Goal: Find contact information: Find contact information

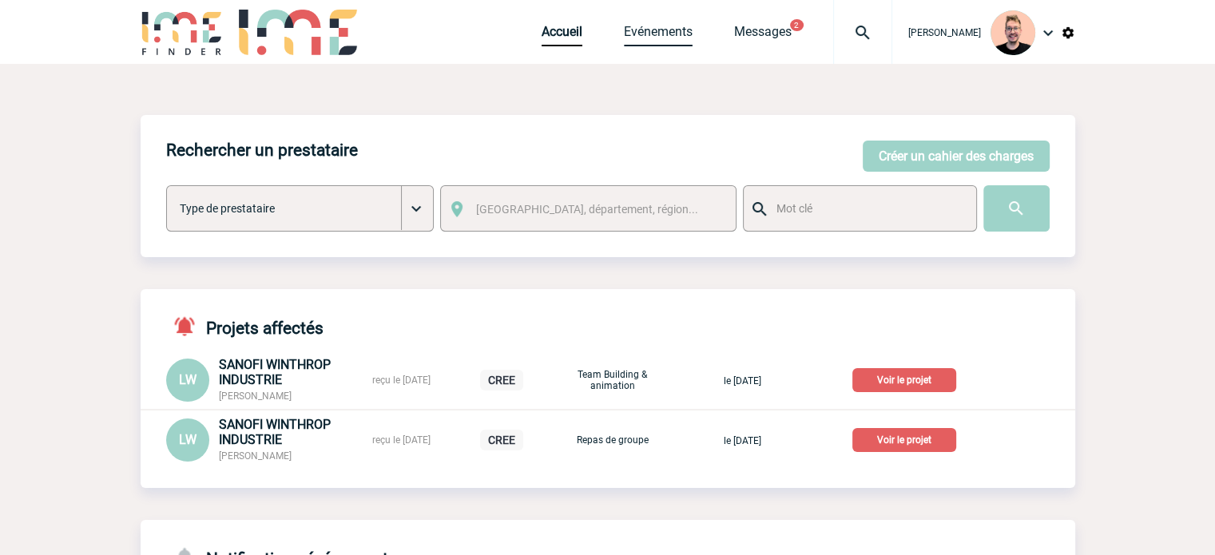
click at [630, 34] on link "Evénements" at bounding box center [658, 35] width 69 height 22
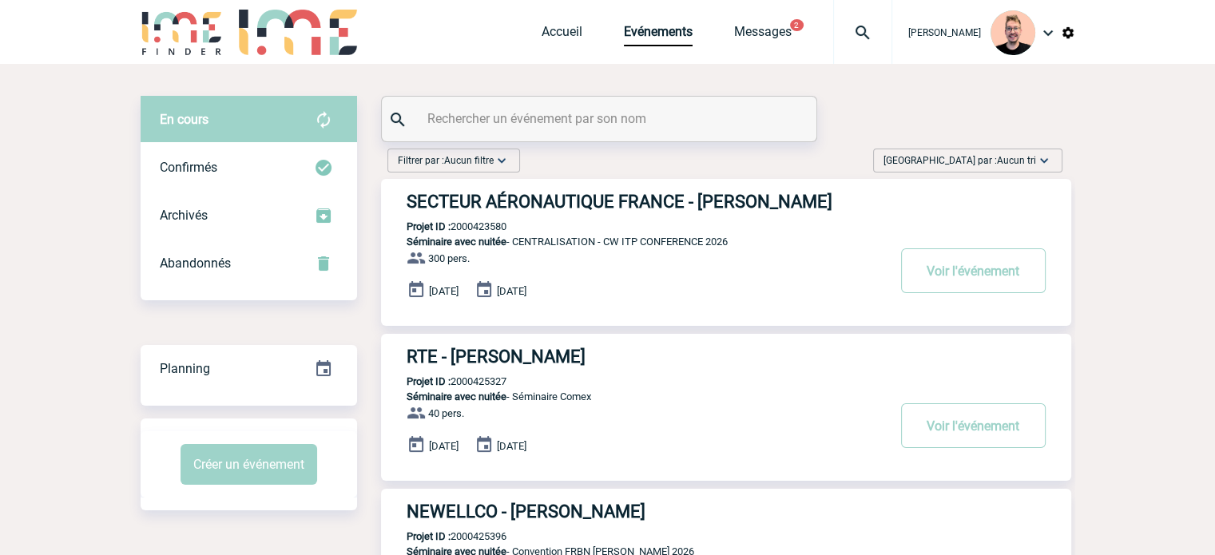
click at [468, 125] on input "text" at bounding box center [601, 118] width 356 height 23
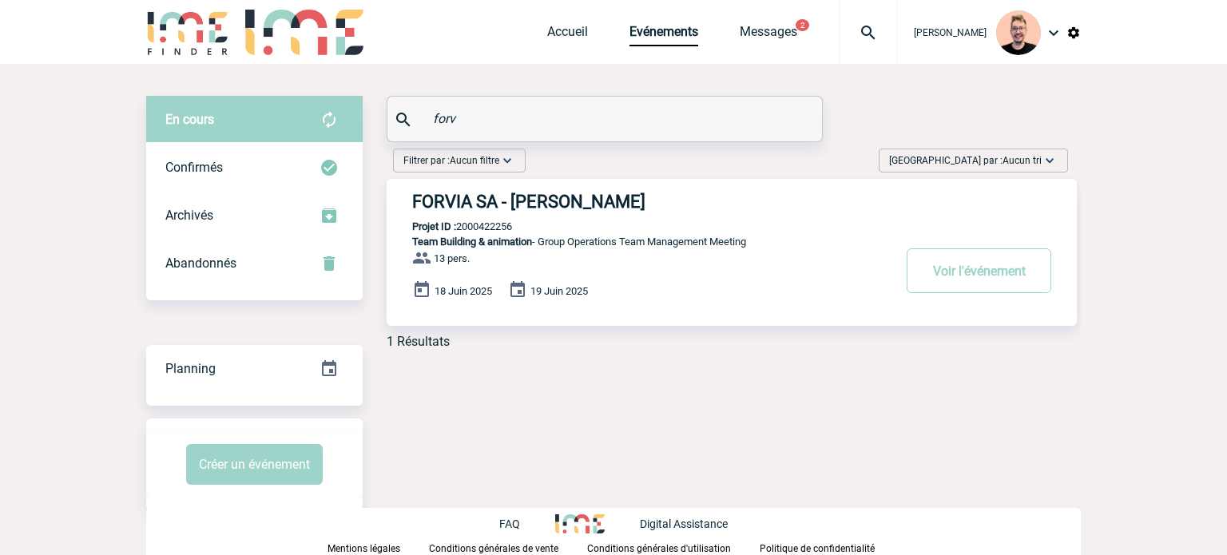
type input "forv"
click at [597, 183] on div "FORVIA SA - [PERSON_NAME] Projet ID : 2000422256 Team Building & animation - Gr…" at bounding box center [732, 252] width 690 height 147
click at [598, 194] on h3 "FORVIA SA - [PERSON_NAME]" at bounding box center [651, 202] width 479 height 20
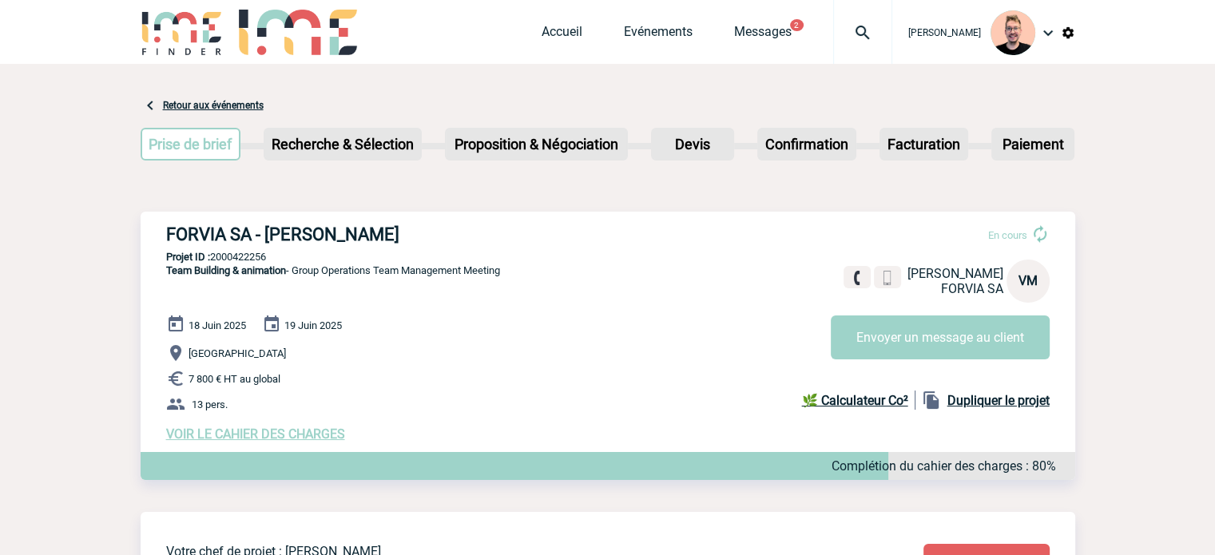
click at [248, 254] on p "Projet ID : 2000422256" at bounding box center [608, 257] width 935 height 12
copy p "2000422256"
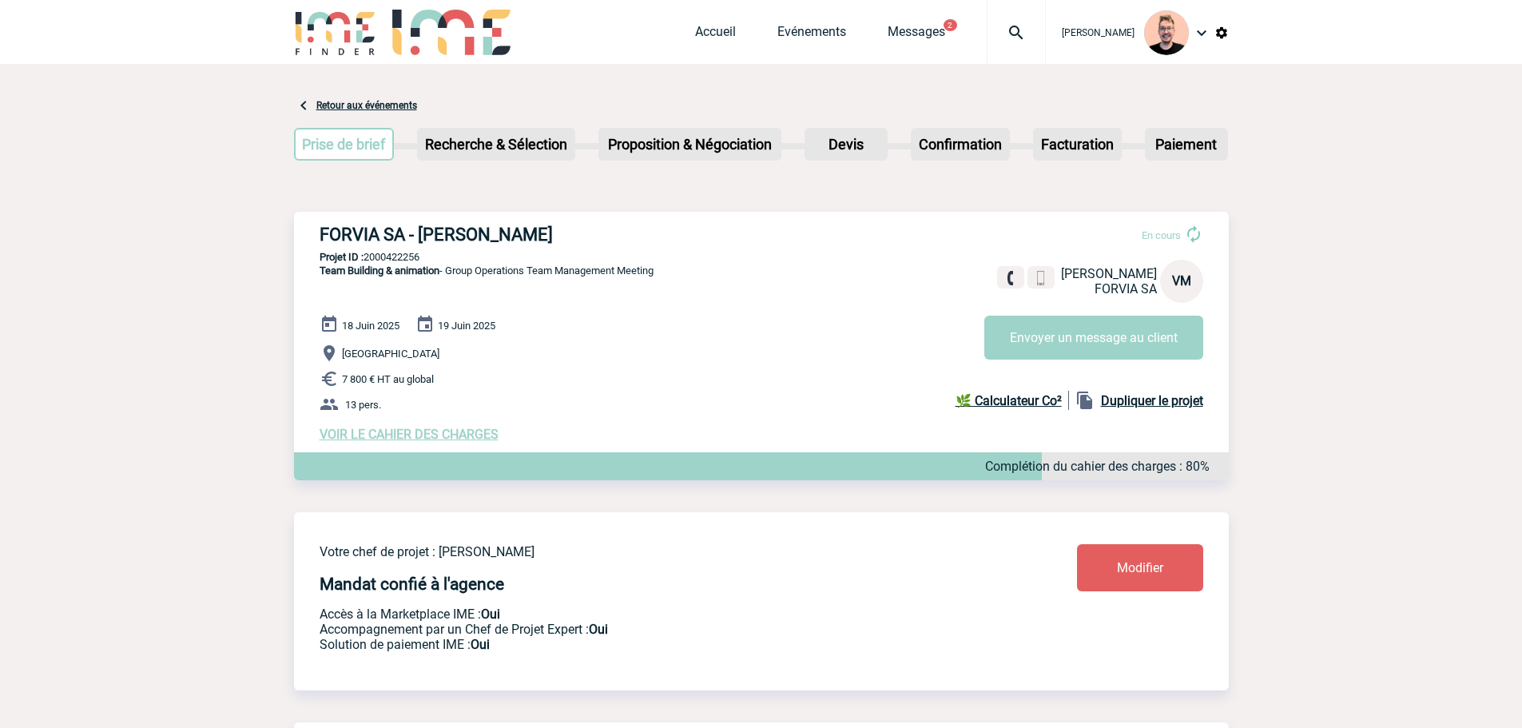
click at [1003, 30] on img at bounding box center [1017, 32] width 58 height 19
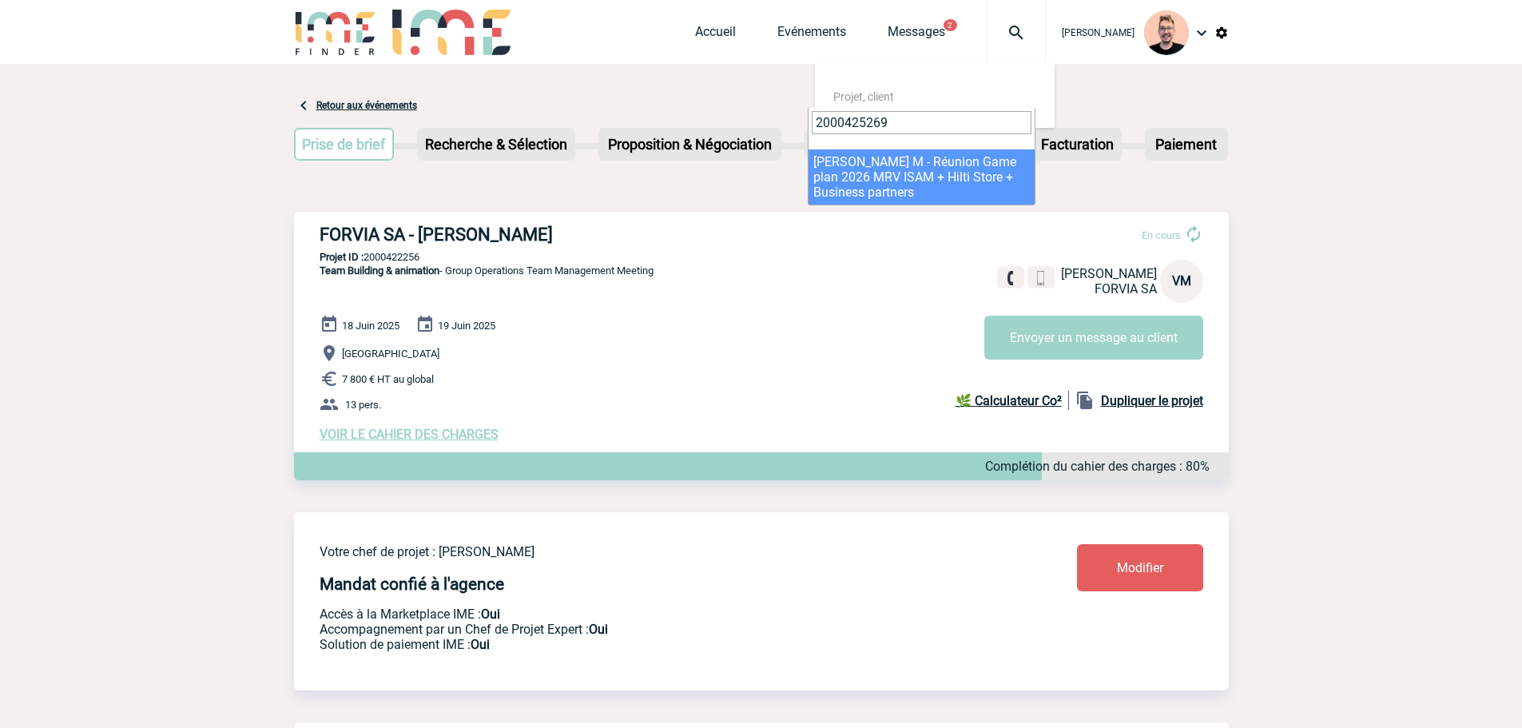
type input "2000425269"
select select "24770"
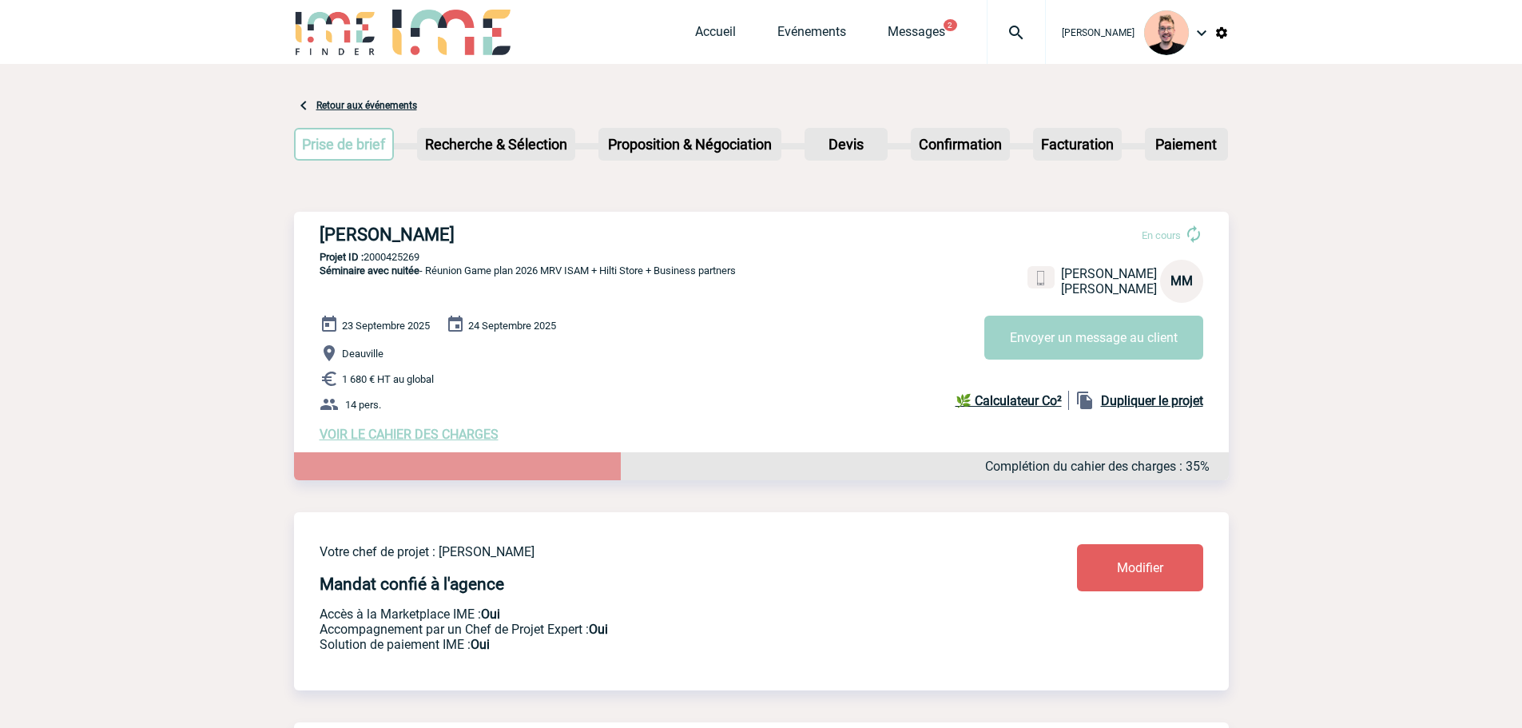
click at [389, 265] on div "HILTI FRANCE - Mohamed MOURDI En cours Mohamed MOURDI HILTI FRANCE MM Envoyer u…" at bounding box center [761, 333] width 935 height 243
click at [387, 260] on p "Projet ID : 2000425269" at bounding box center [761, 257] width 935 height 12
copy p "2000425269"
click at [554, 244] on h3 "HILTI FRANCE - Mohamed MOURDI" at bounding box center [559, 235] width 479 height 20
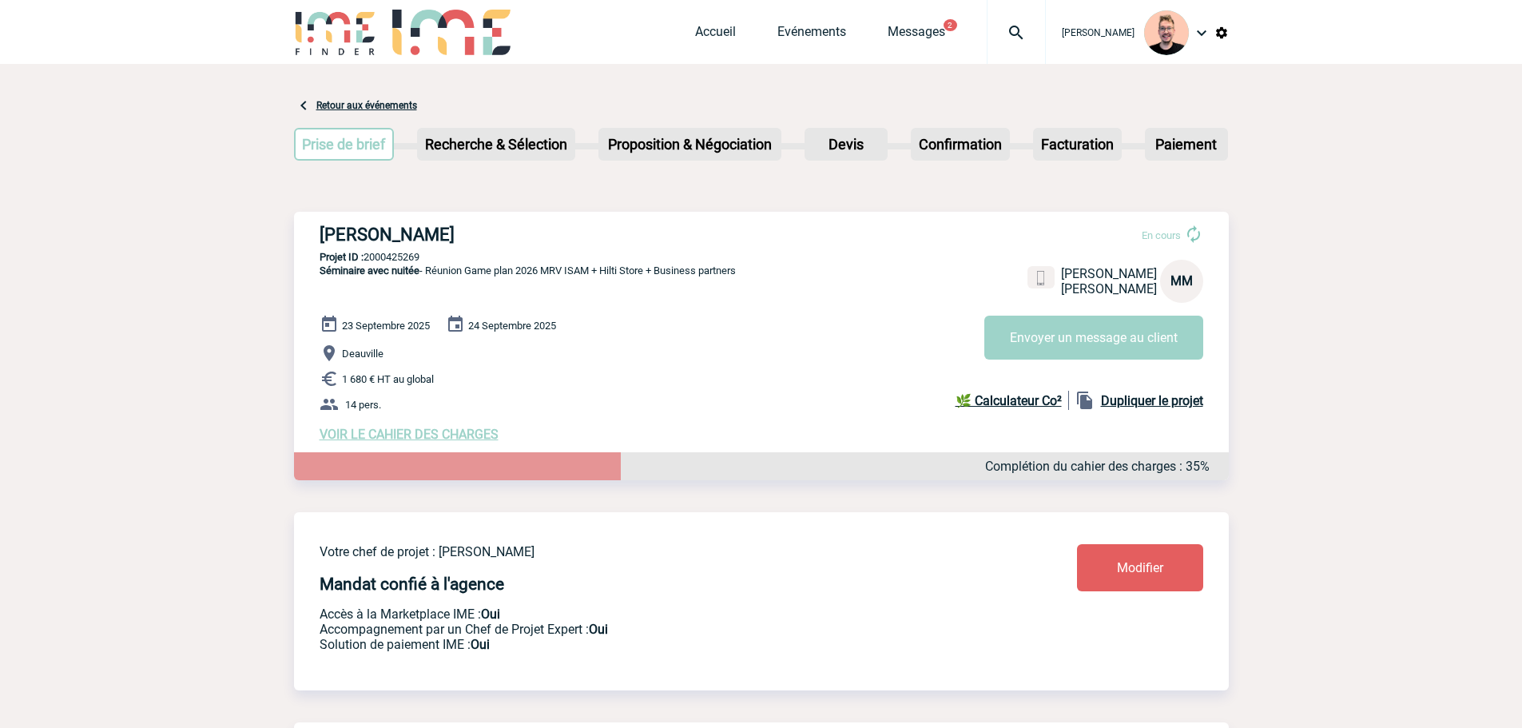
click at [543, 233] on h3 "HILTI FRANCE - Mohamed MOURDI" at bounding box center [559, 235] width 479 height 20
copy h3 "MOURDI"
click at [486, 240] on h3 "HILTI FRANCE - Mohamed MOURDI" at bounding box center [559, 235] width 479 height 20
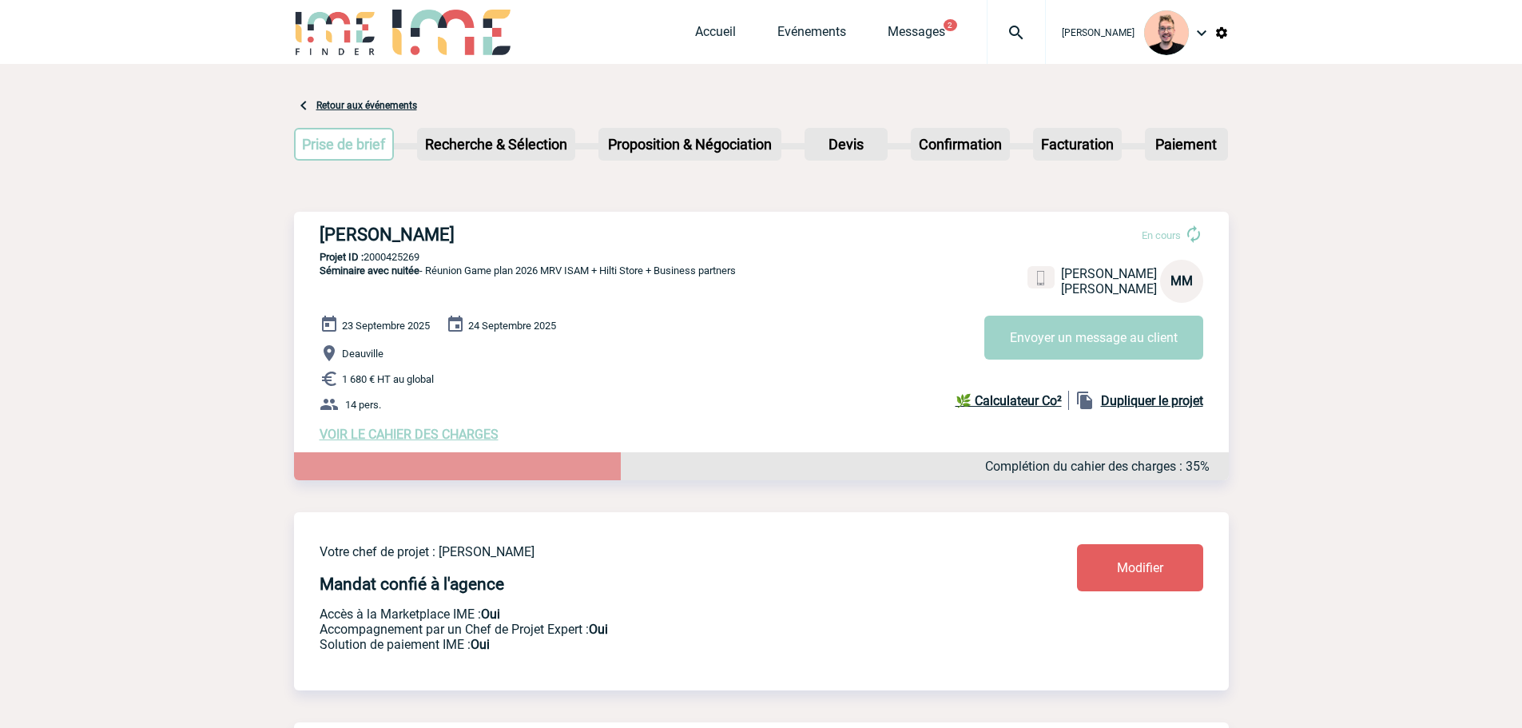
copy h3 "Mohamed"
click at [460, 229] on h3 "HILTI FRANCE - Mohamed MOURDI" at bounding box center [559, 235] width 479 height 20
click at [452, 236] on h3 "HILTI FRANCE - Mohamed MOURDI" at bounding box center [559, 235] width 479 height 20
drag, startPoint x: 439, startPoint y: 233, endPoint x: 600, endPoint y: 234, distance: 160.6
click at [600, 234] on h3 "HILTI FRANCE - Mohamed MOURDI" at bounding box center [559, 235] width 479 height 20
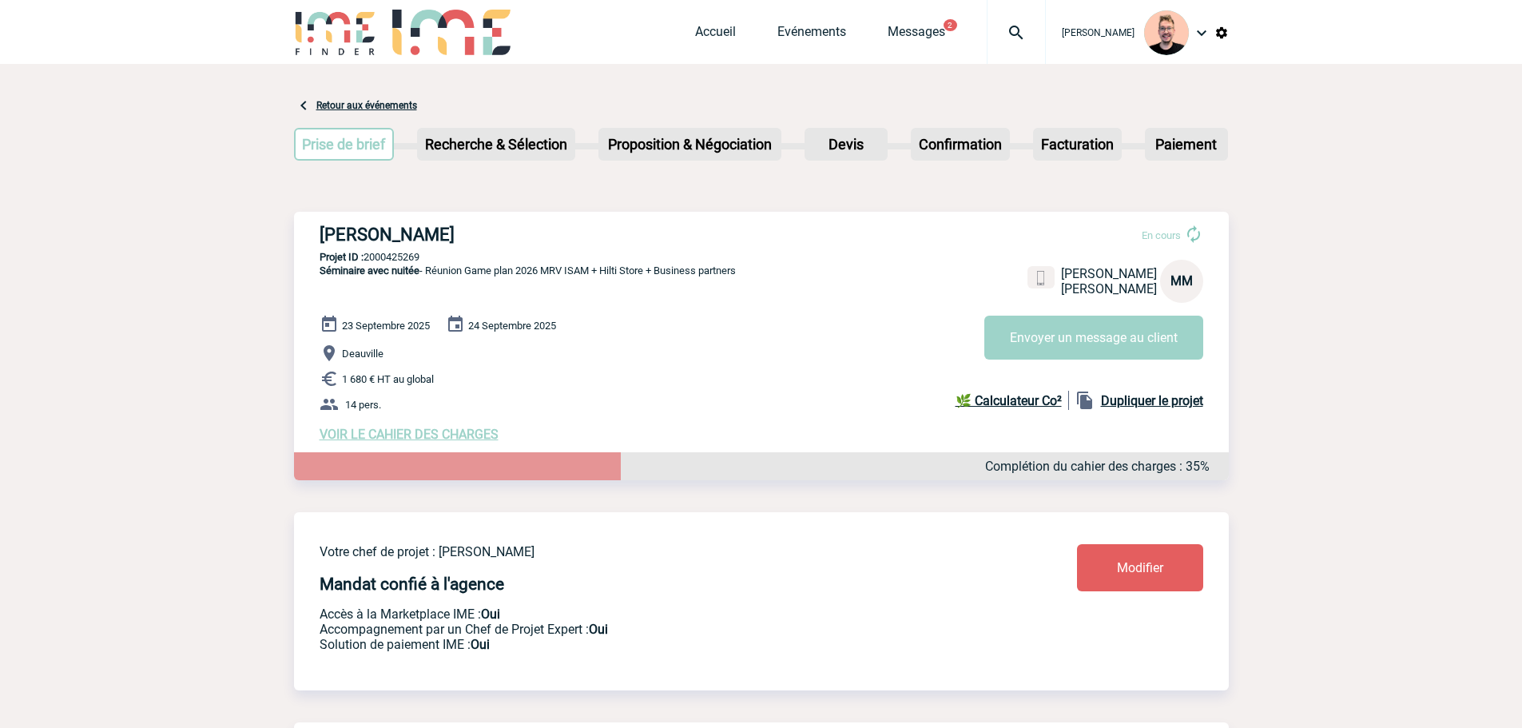
copy h3 "Mohamed MOURDI"
